Goal: Task Accomplishment & Management: Understand process/instructions

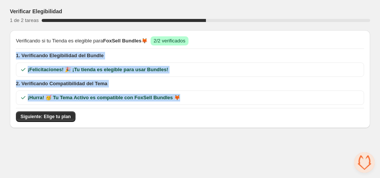
drag, startPoint x: 378, startPoint y: 45, endPoint x: 363, endPoint y: 106, distance: 63.0
click at [364, 106] on div "Verificar Elegibilidad 1 de 2 tareas 50 % Verificando si tu Tienda es elegible …" at bounding box center [190, 65] width 379 height 131
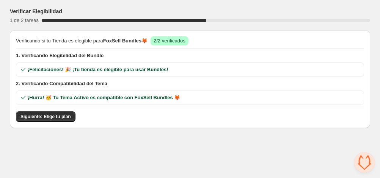
click at [129, 139] on body "Verificar Elegibilidad 1 de 2 tareas 50 % Verificando si tu Tienda es elegible …" at bounding box center [190, 89] width 380 height 178
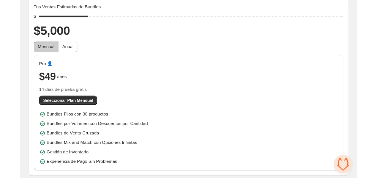
scroll to position [77, 0]
